Goal: Task Accomplishment & Management: Manage account settings

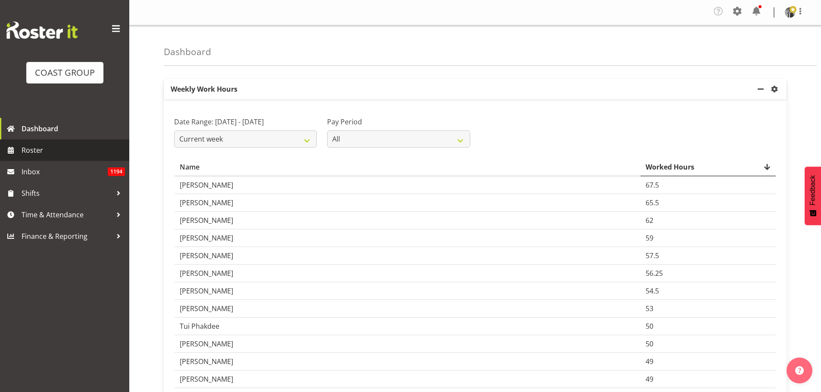
click at [81, 148] on span "Roster" at bounding box center [73, 150] width 103 height 13
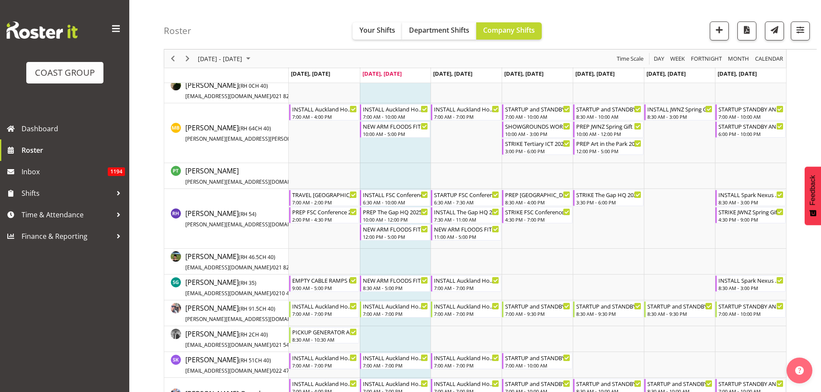
scroll to position [809, 0]
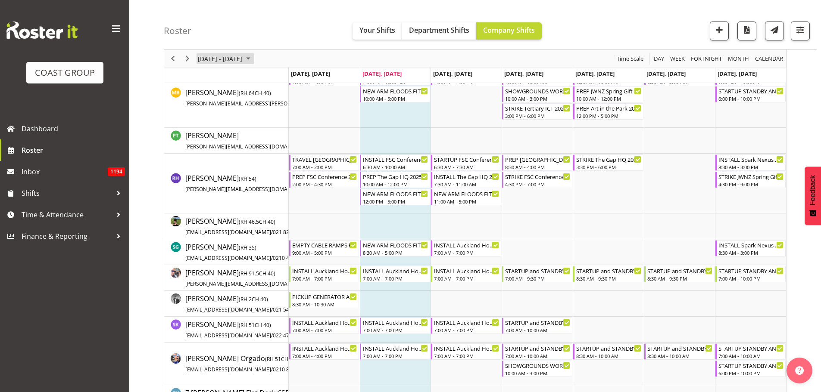
click at [227, 57] on span "[DATE] - [DATE]" at bounding box center [220, 58] width 46 height 11
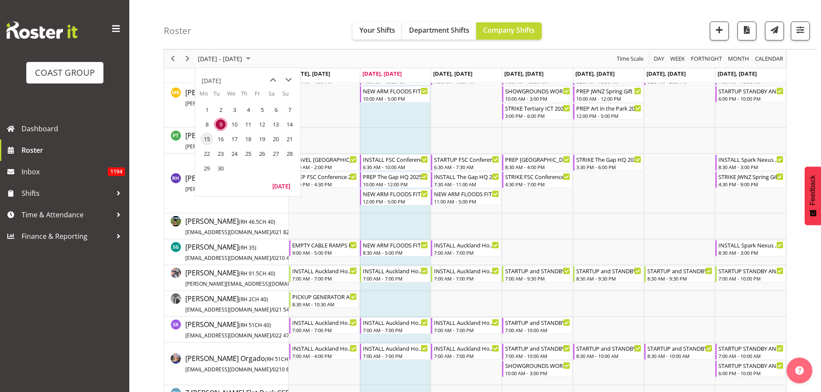
click at [206, 140] on span "15" at bounding box center [206, 139] width 13 height 13
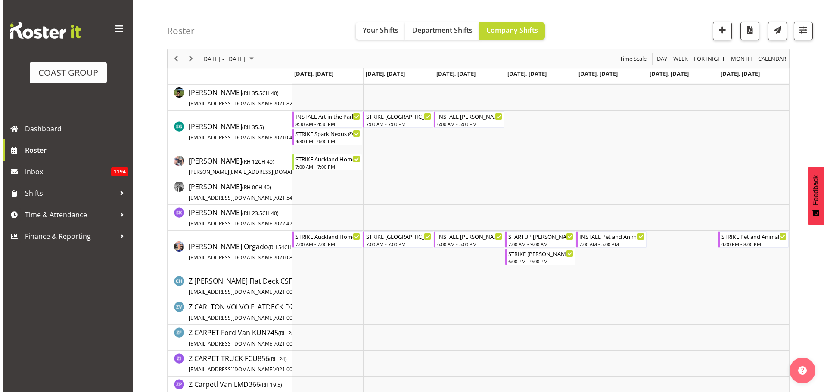
scroll to position [766, 0]
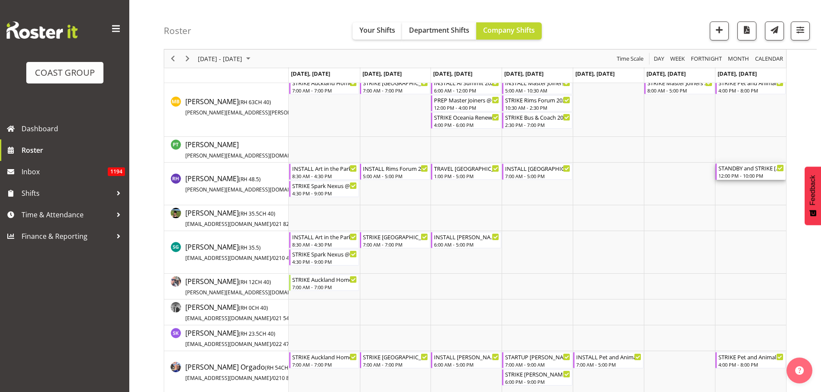
click at [746, 172] on div "STANDBY and STRIKE [GEOGRAPHIC_DATA] WLE 2025 @ Baypark 12:00 PM - 10:00 PM" at bounding box center [750, 172] width 65 height 16
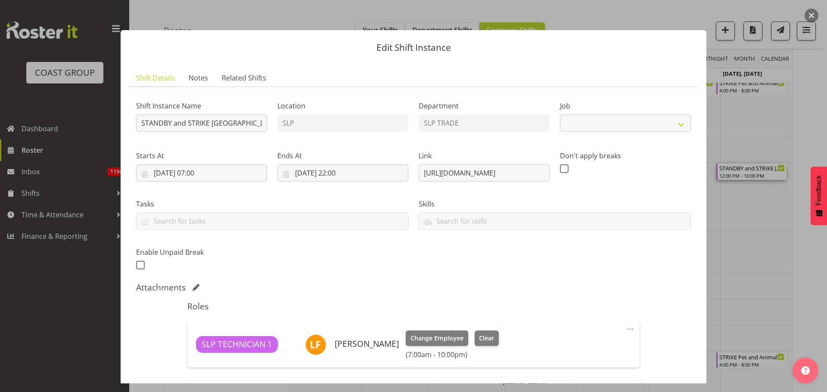
scroll to position [172, 0]
select select "9227"
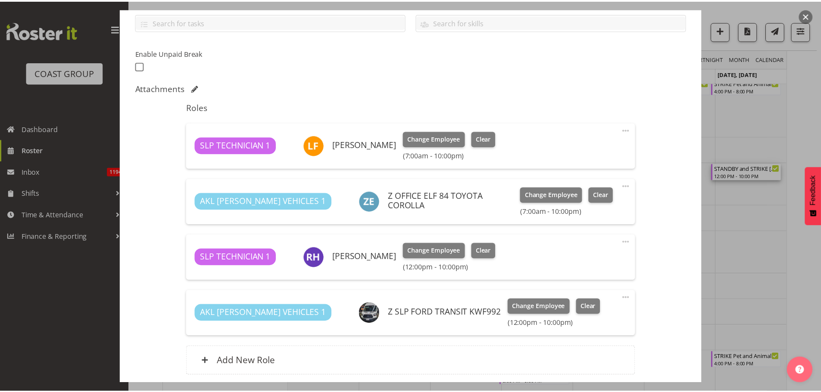
scroll to position [215, 0]
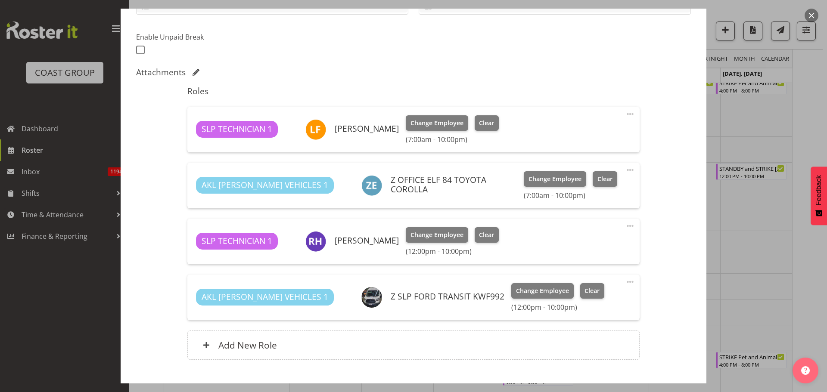
click at [810, 16] on button "button" at bounding box center [812, 16] width 14 height 14
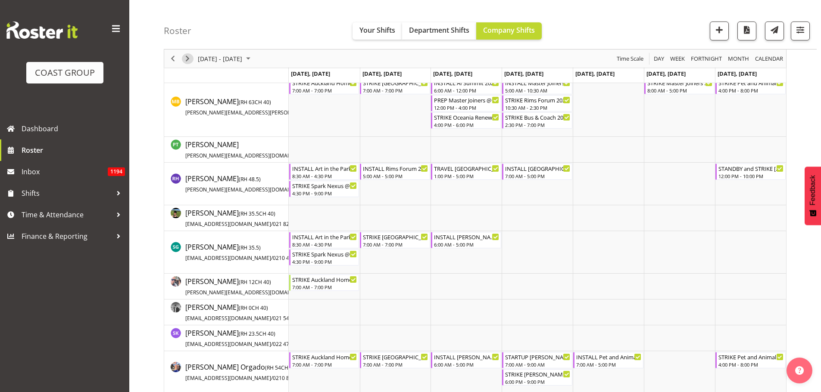
click at [187, 56] on span "Next" at bounding box center [187, 58] width 10 height 11
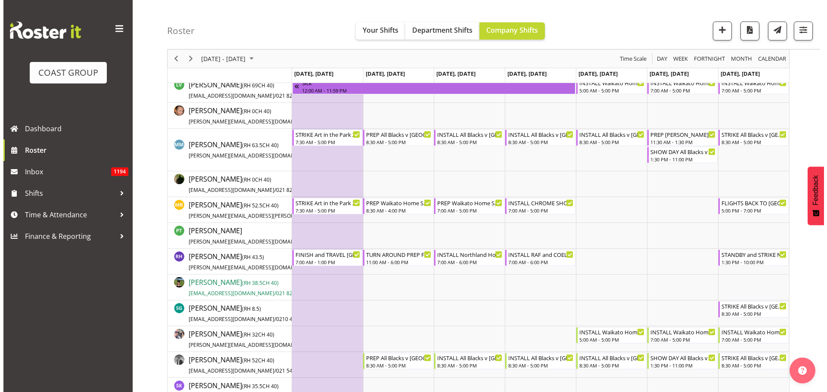
scroll to position [646, 0]
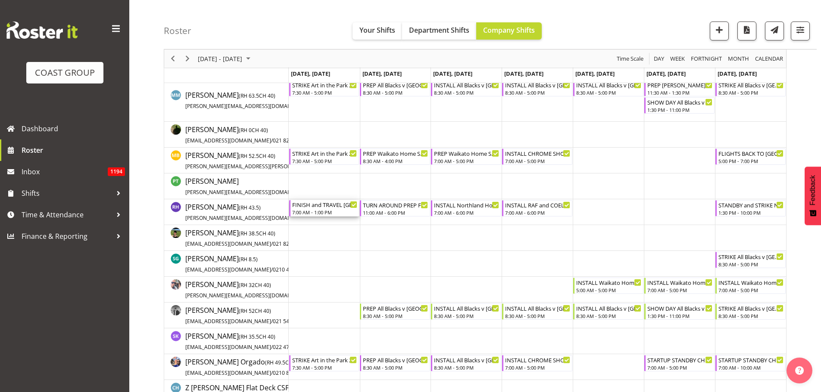
click at [329, 210] on div "7:00 AM - 1:00 PM" at bounding box center [324, 212] width 65 height 7
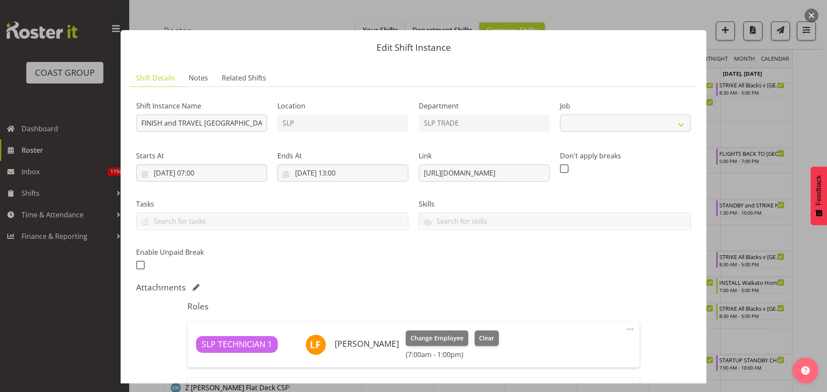
select select "9227"
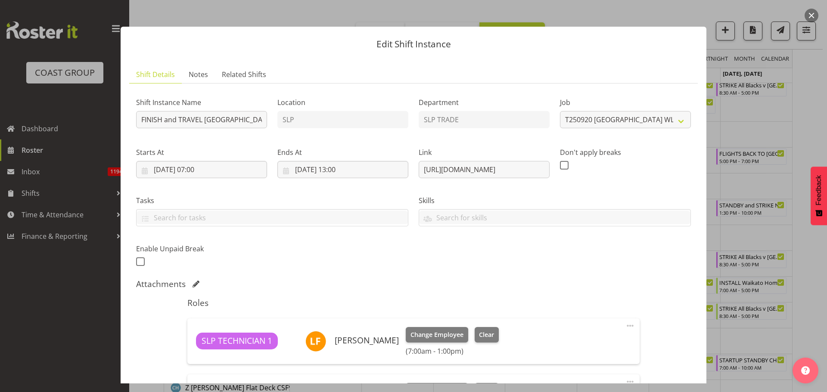
scroll to position [0, 0]
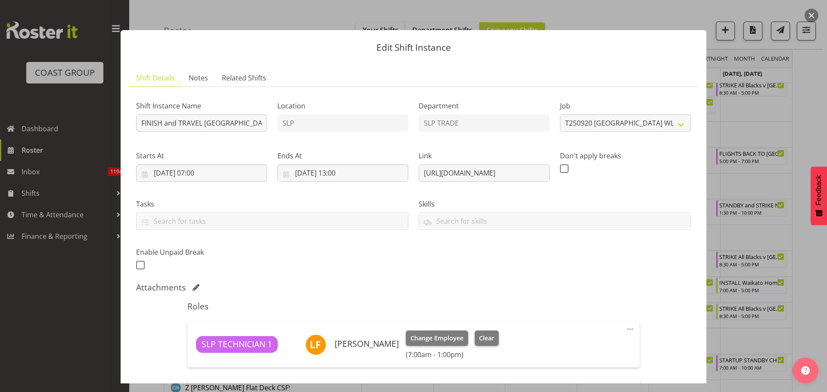
click at [810, 13] on button "button" at bounding box center [812, 16] width 14 height 14
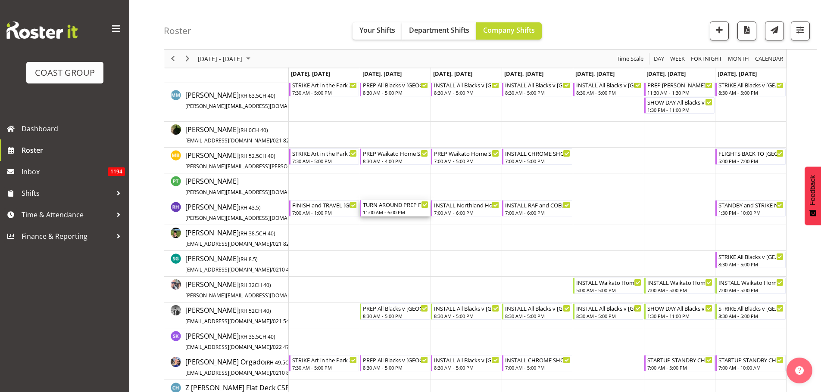
click at [392, 211] on div "11:00 AM - 6:00 PM" at bounding box center [395, 212] width 65 height 7
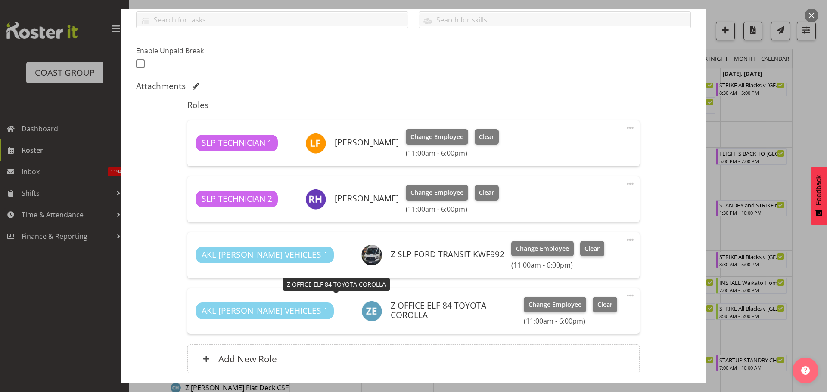
scroll to position [215, 0]
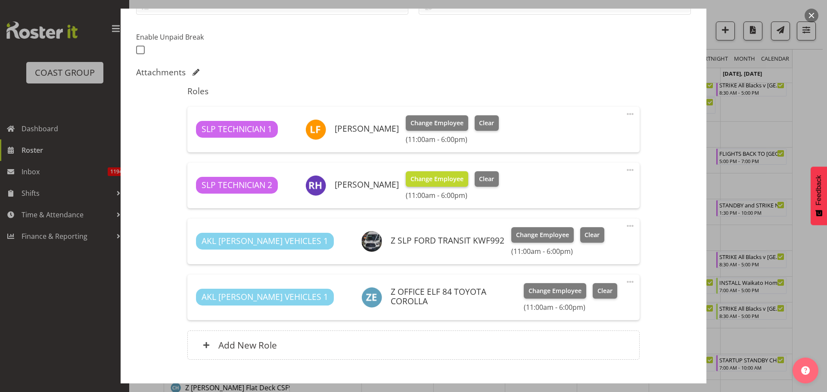
select select "9079"
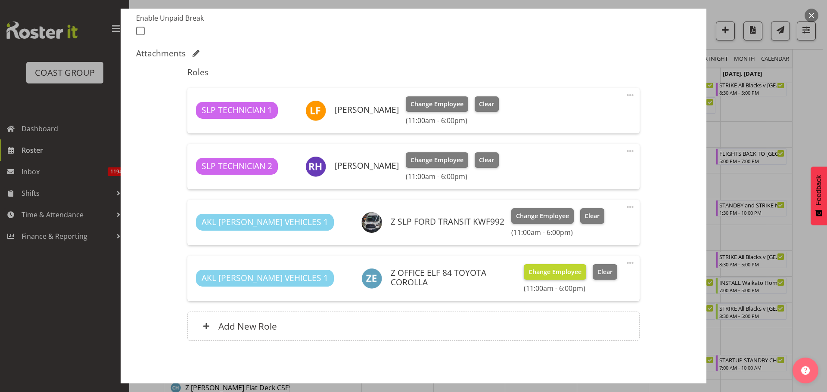
scroll to position [182, 0]
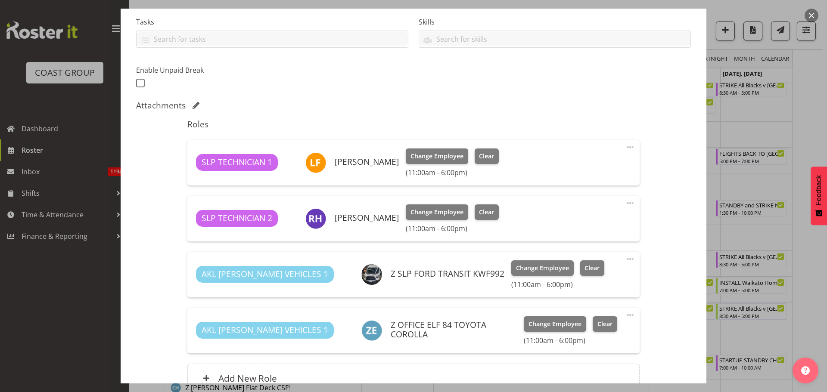
click at [813, 13] on button "button" at bounding box center [812, 16] width 14 height 14
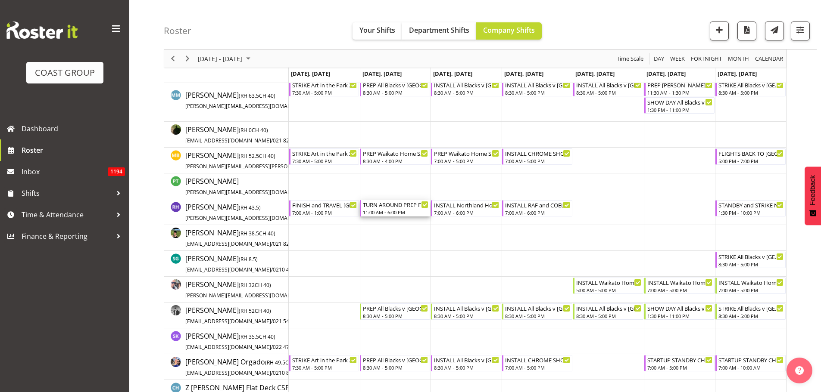
click at [388, 211] on div "11:00 AM - 6:00 PM" at bounding box center [395, 212] width 65 height 7
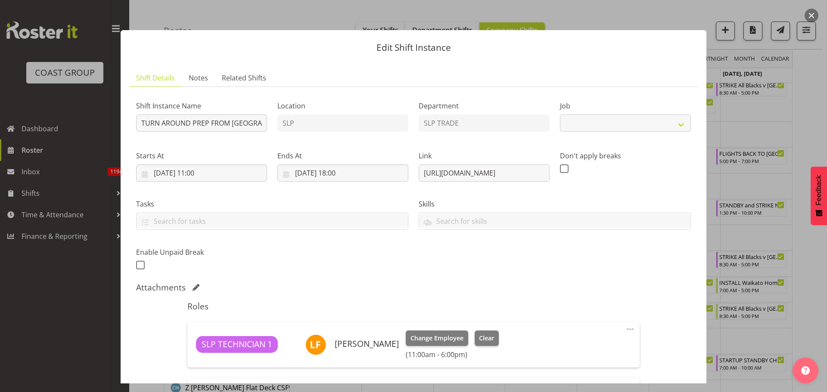
select select "9079"
click at [298, 121] on div "Shift Instance Name TURN AROUND PREP FROM [GEOGRAPHIC_DATA] AND TRAVEL Northlan…" at bounding box center [413, 183] width 565 height 189
click at [182, 121] on input "TURN AROUND PREP FROM [GEOGRAPHIC_DATA] AND TRAVEL Northland Home and Lifestyle…" at bounding box center [201, 123] width 131 height 17
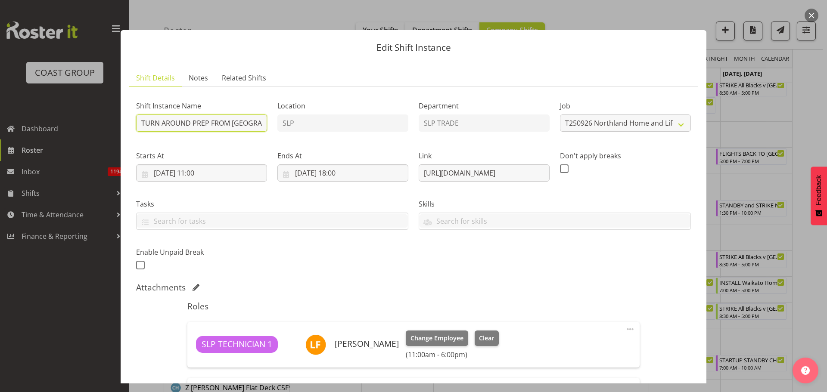
drag, startPoint x: 172, startPoint y: 125, endPoint x: 90, endPoint y: 127, distance: 82.7
click at [90, 127] on div "Edit Shift Instance Shift Details Notes Related Shifts Shift Instance Name TURN…" at bounding box center [413, 196] width 827 height 392
click at [201, 125] on input "TURN AROUND PREP FROM [GEOGRAPHIC_DATA] AND TRAVEL Northland Home and Lifestyle…" at bounding box center [201, 123] width 131 height 17
click at [217, 122] on input "TURN AROUND PREP FROM [GEOGRAPHIC_DATA] AND TRAVEL Northland Home and Lifestyle…" at bounding box center [201, 123] width 131 height 17
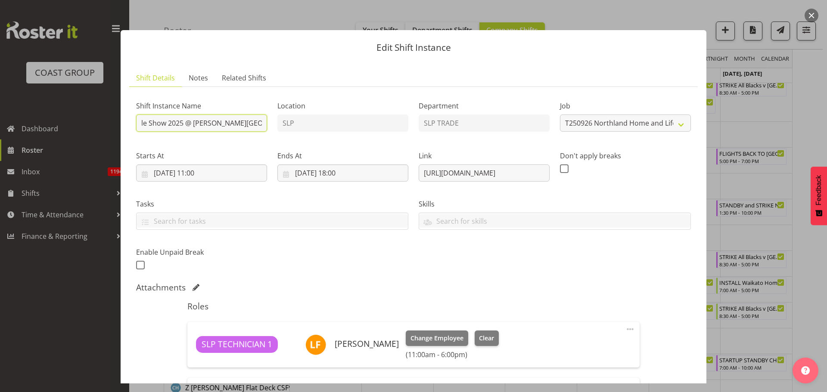
click at [290, 127] on div "Shift Instance Name TURN AROUND PREP FROM [GEOGRAPHIC_DATA] AND TRAVEL Northlan…" at bounding box center [413, 183] width 565 height 189
click at [247, 124] on input "TURN AROUND PREP FROM [GEOGRAPHIC_DATA] AND TRAVEL Northland Home and Lifestyle…" at bounding box center [201, 123] width 131 height 17
click at [262, 123] on input "TURN AROUND PREP FROM [GEOGRAPHIC_DATA] AND TRAVEL Northland Home and Lifestyle…" at bounding box center [201, 123] width 131 height 17
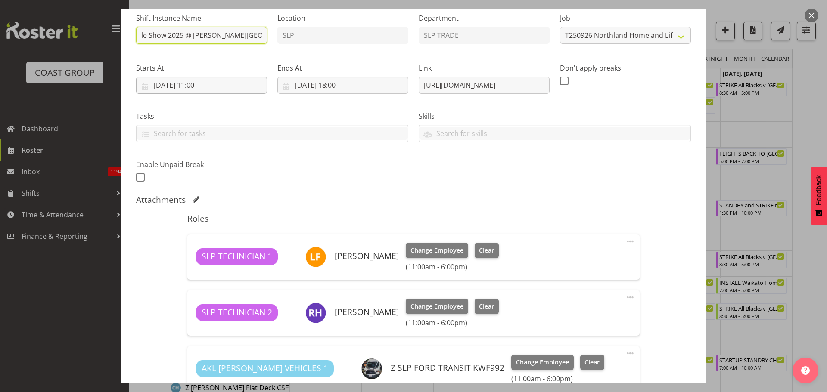
scroll to position [53, 0]
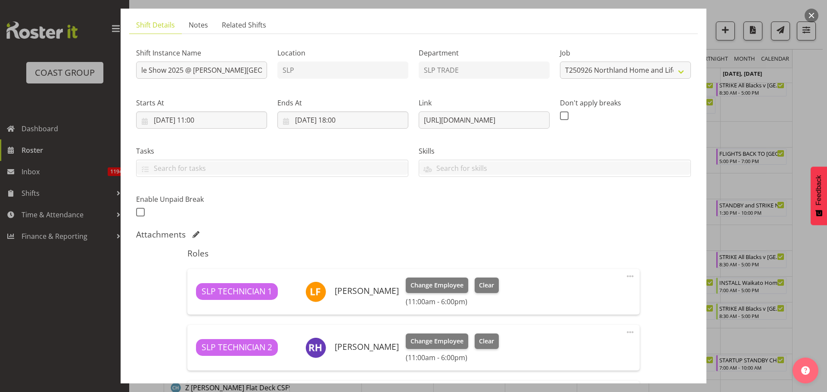
click at [813, 11] on button "button" at bounding box center [812, 16] width 14 height 14
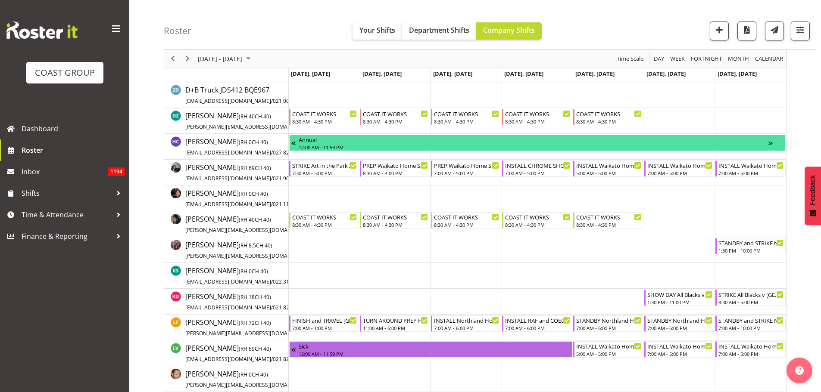
scroll to position [431, 0]
